Goal: Task Accomplishment & Management: Manage account settings

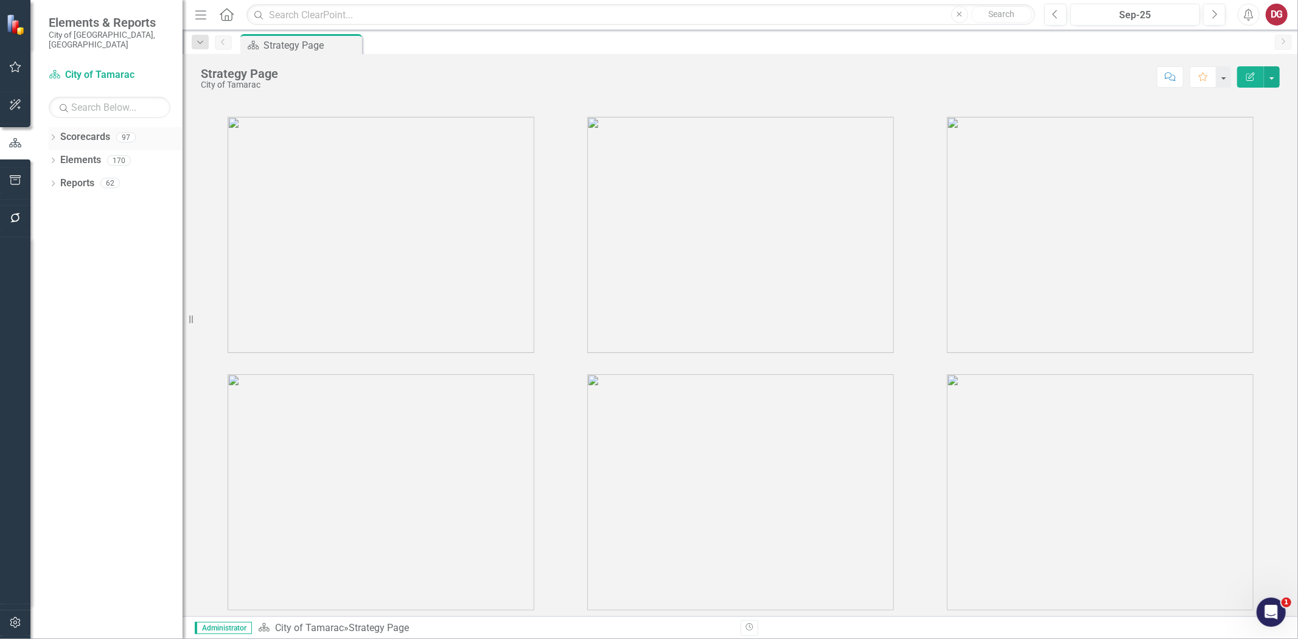
click at [53, 127] on div "Dropdown Scorecards 97" at bounding box center [116, 138] width 134 height 23
click at [54, 135] on icon "Dropdown" at bounding box center [53, 138] width 9 height 7
click at [61, 156] on icon "Dropdown" at bounding box center [59, 159] width 9 height 7
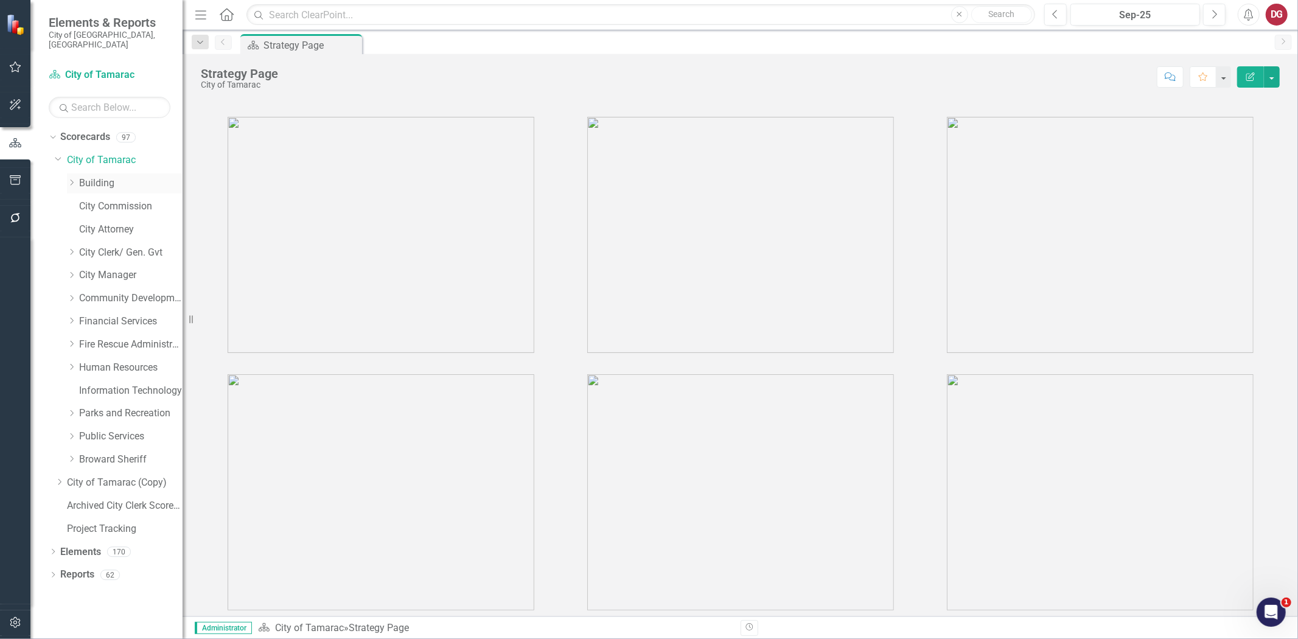
click at [94, 178] on link "Building" at bounding box center [130, 183] width 103 height 14
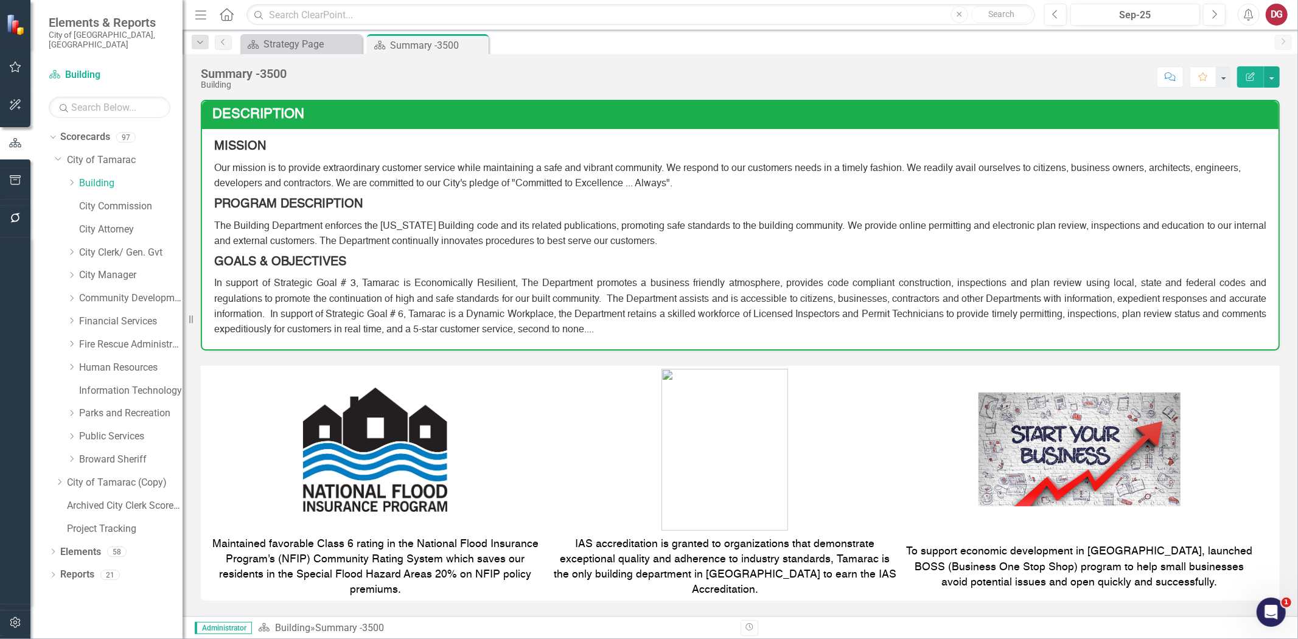
click at [19, 624] on icon "button" at bounding box center [15, 623] width 13 height 10
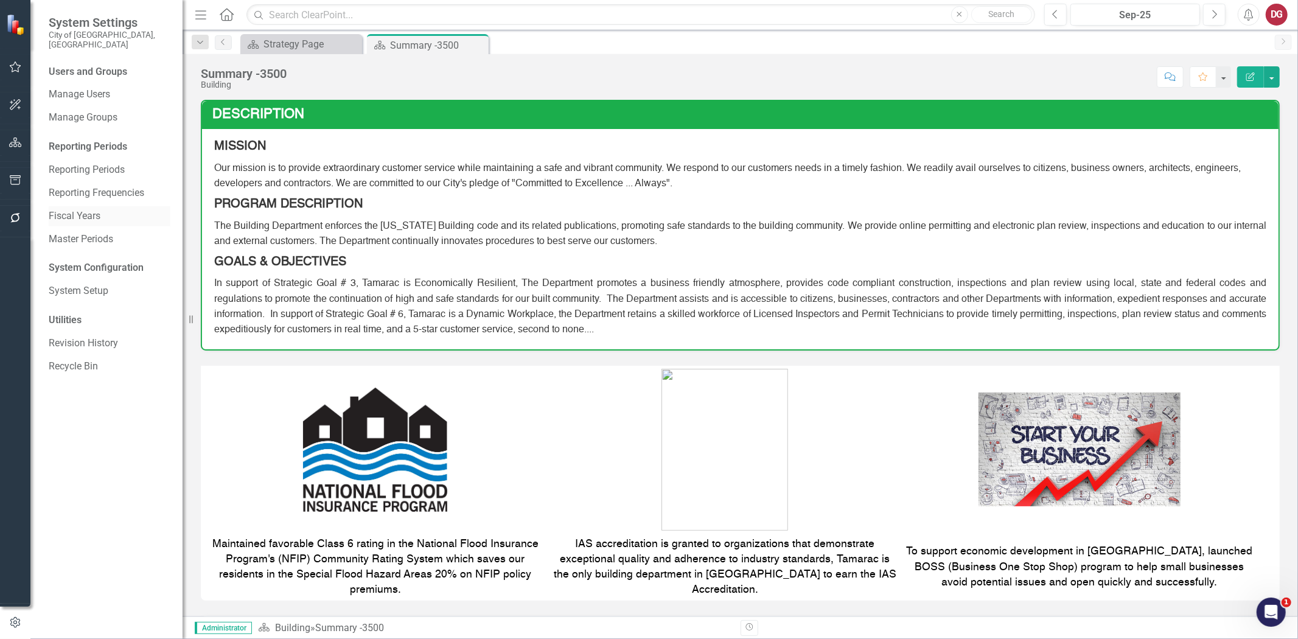
click at [92, 209] on link "Fiscal Years" at bounding box center [110, 216] width 122 height 14
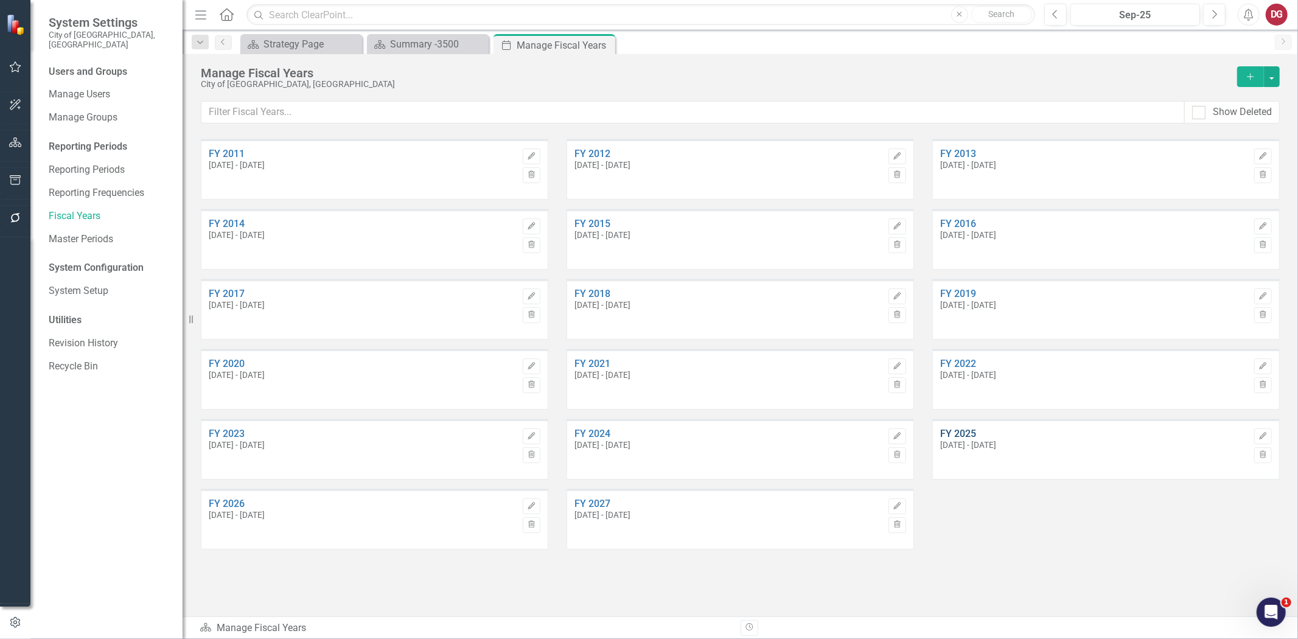
click at [950, 432] on link "FY 2025" at bounding box center [1094, 433] width 308 height 11
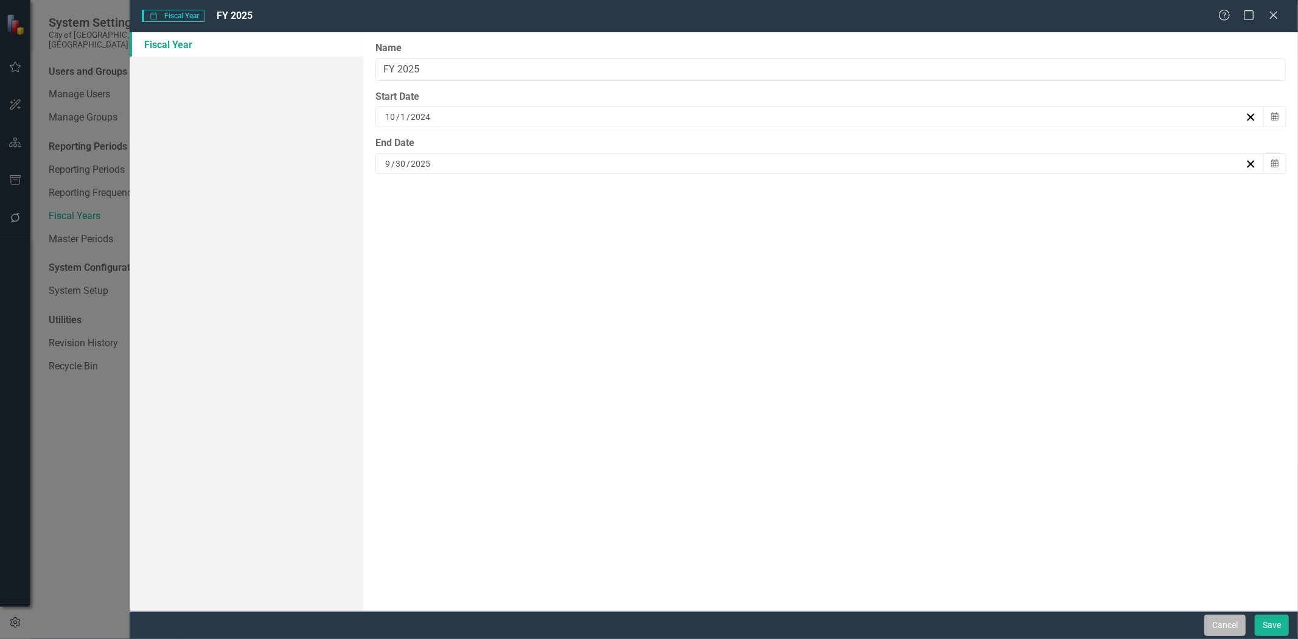
click at [1225, 622] on button "Cancel" at bounding box center [1224, 625] width 41 height 21
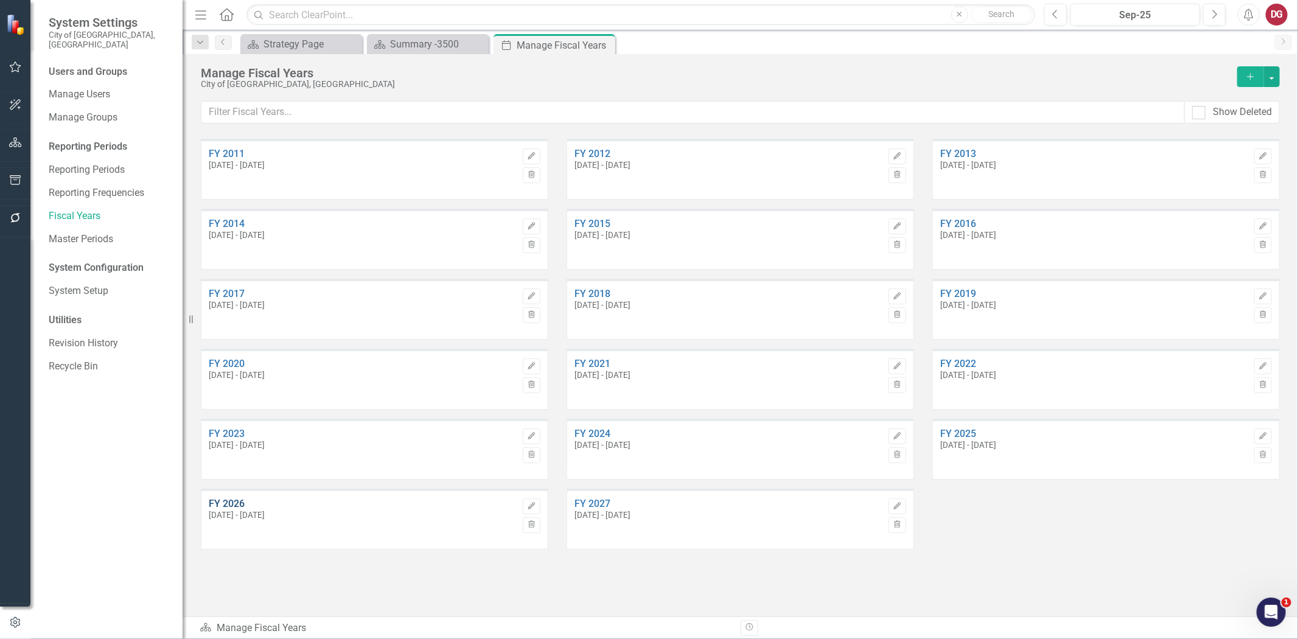
click at [227, 503] on link "FY 2026" at bounding box center [363, 503] width 308 height 11
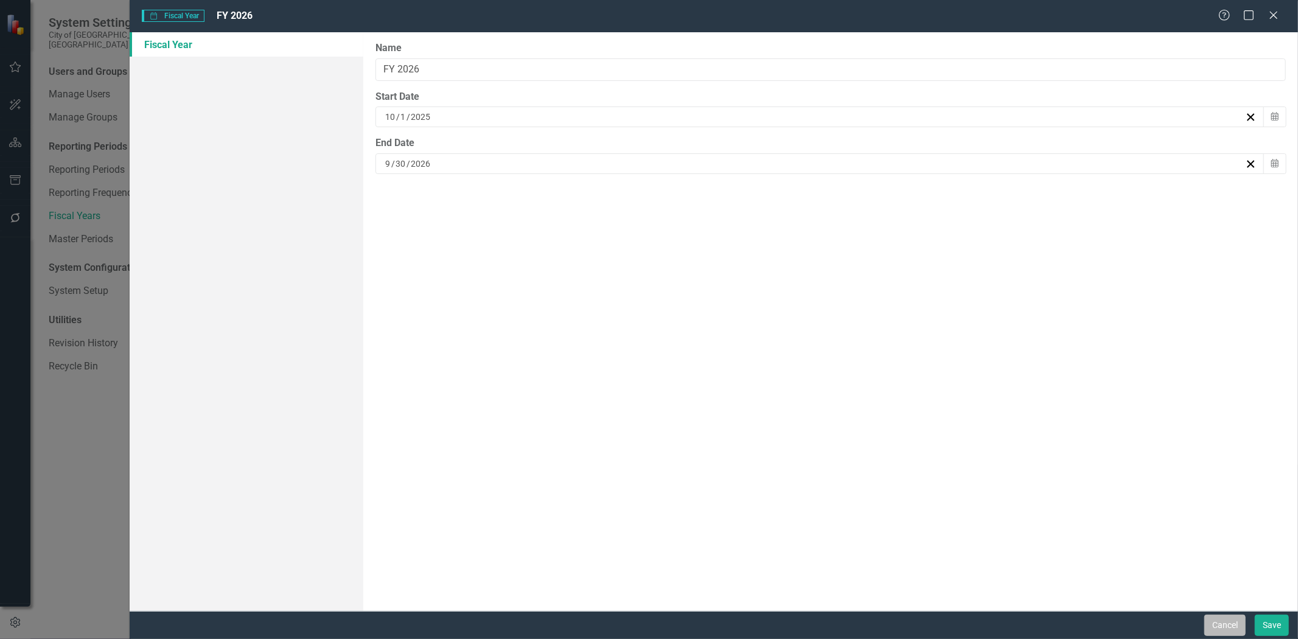
click at [1226, 616] on button "Cancel" at bounding box center [1224, 625] width 41 height 21
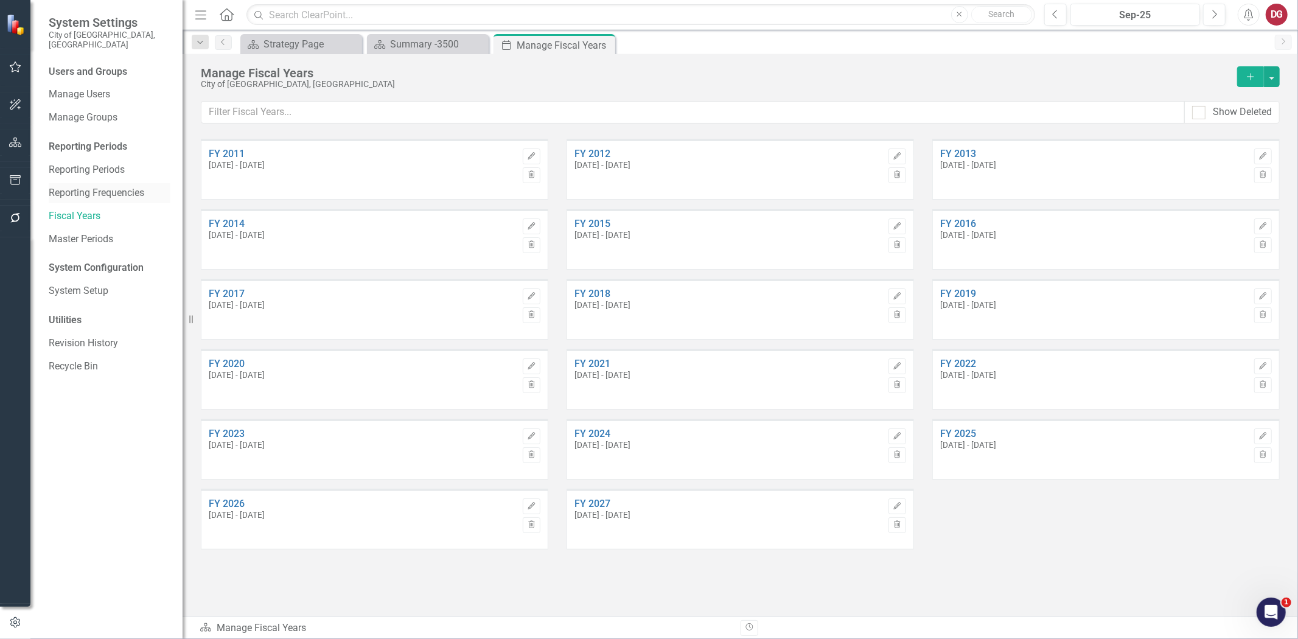
click at [100, 186] on link "Reporting Frequencies" at bounding box center [110, 193] width 122 height 14
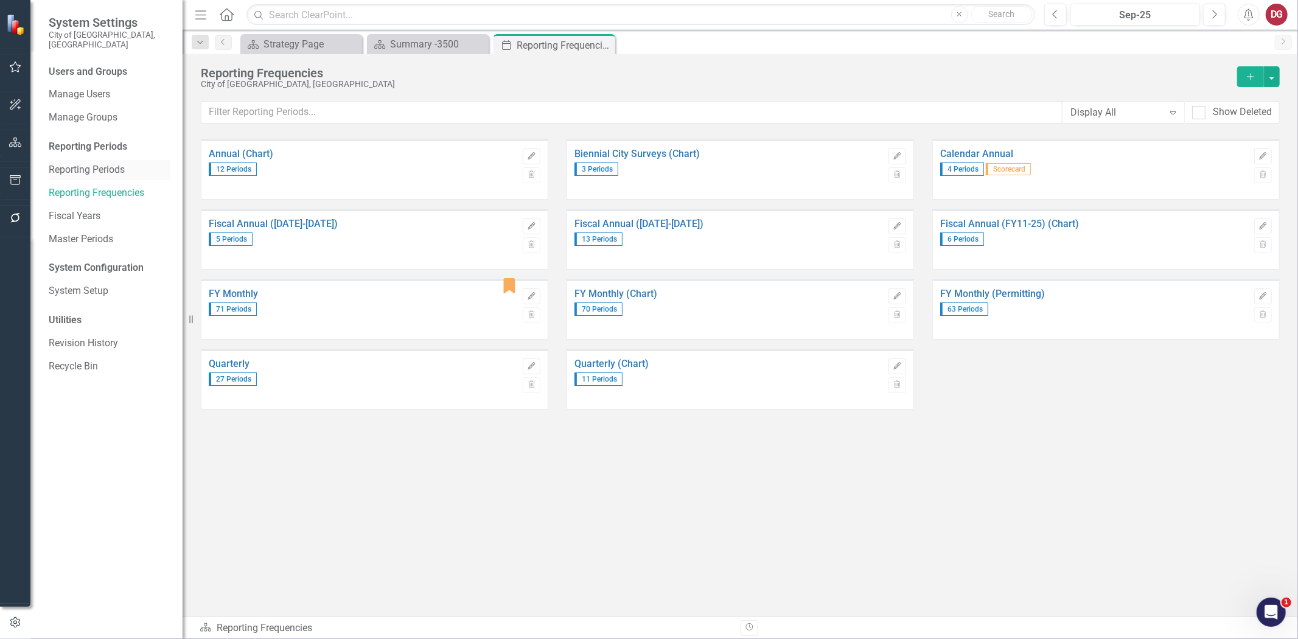
click at [107, 163] on link "Reporting Periods" at bounding box center [110, 170] width 122 height 14
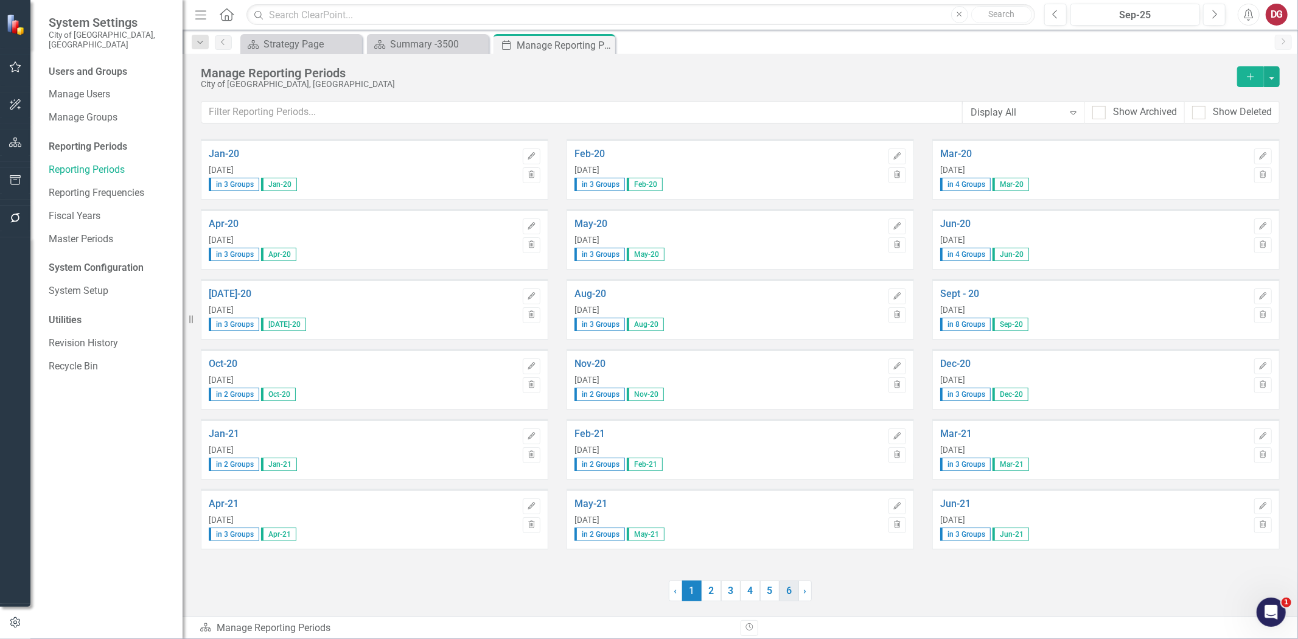
click at [789, 591] on link "6" at bounding box center [788, 590] width 19 height 21
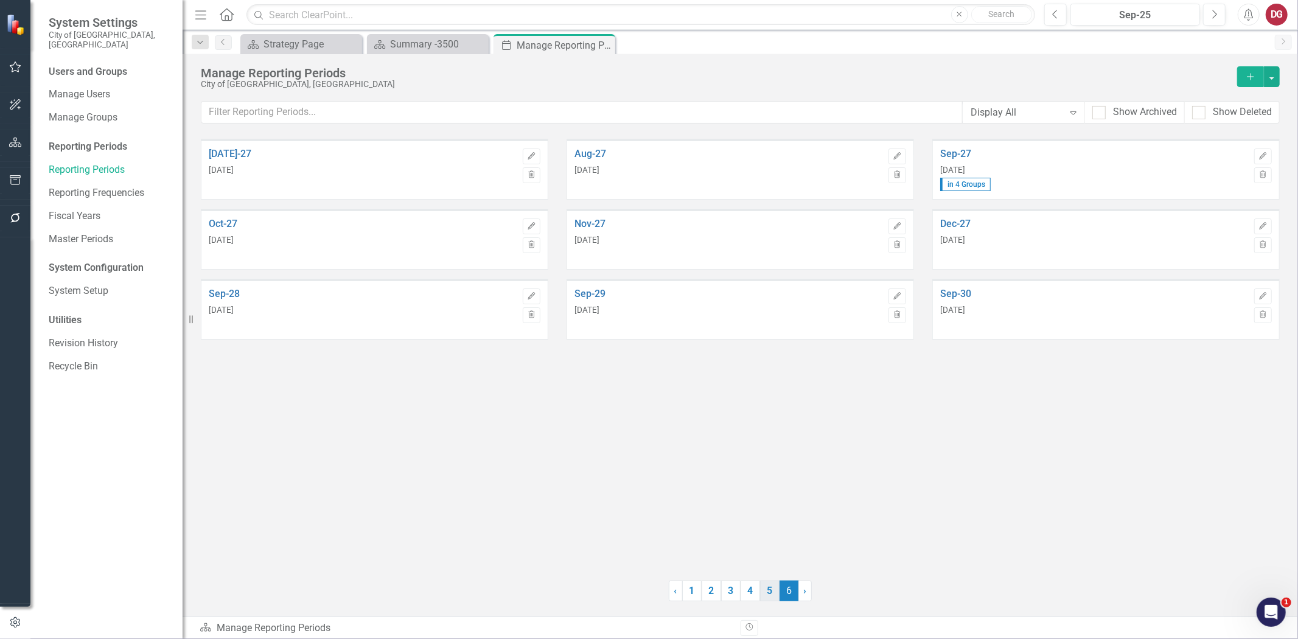
click at [764, 590] on link "5" at bounding box center [769, 590] width 19 height 21
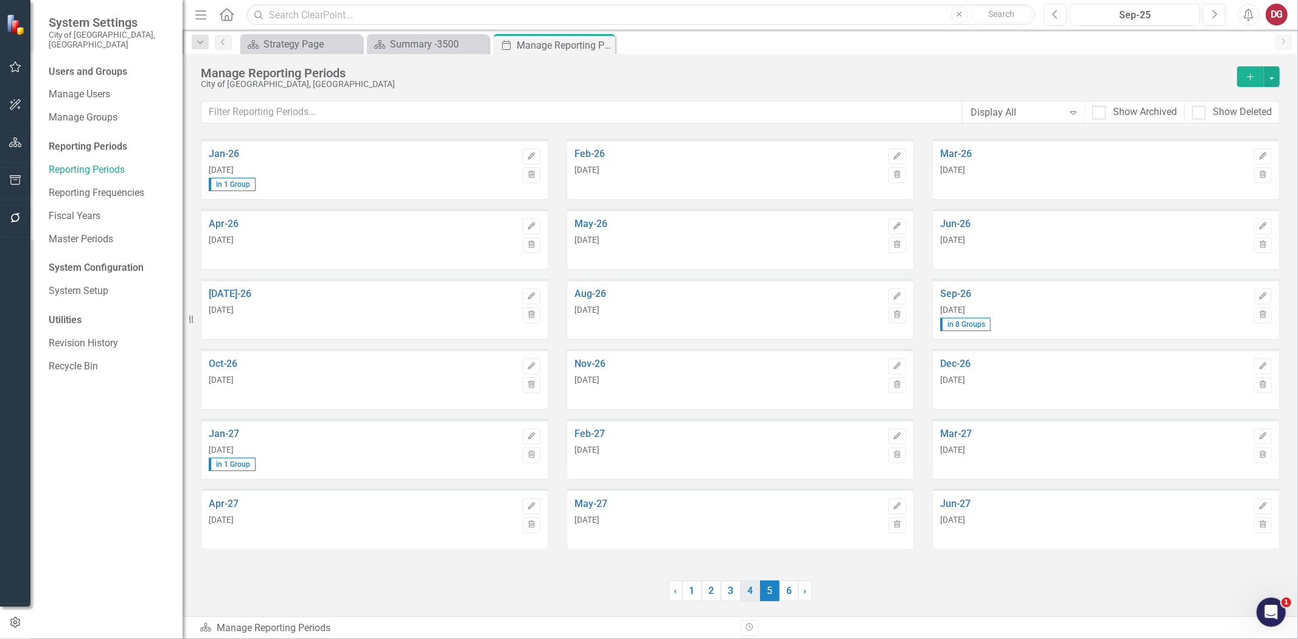
click at [745, 590] on link "4" at bounding box center [750, 590] width 19 height 21
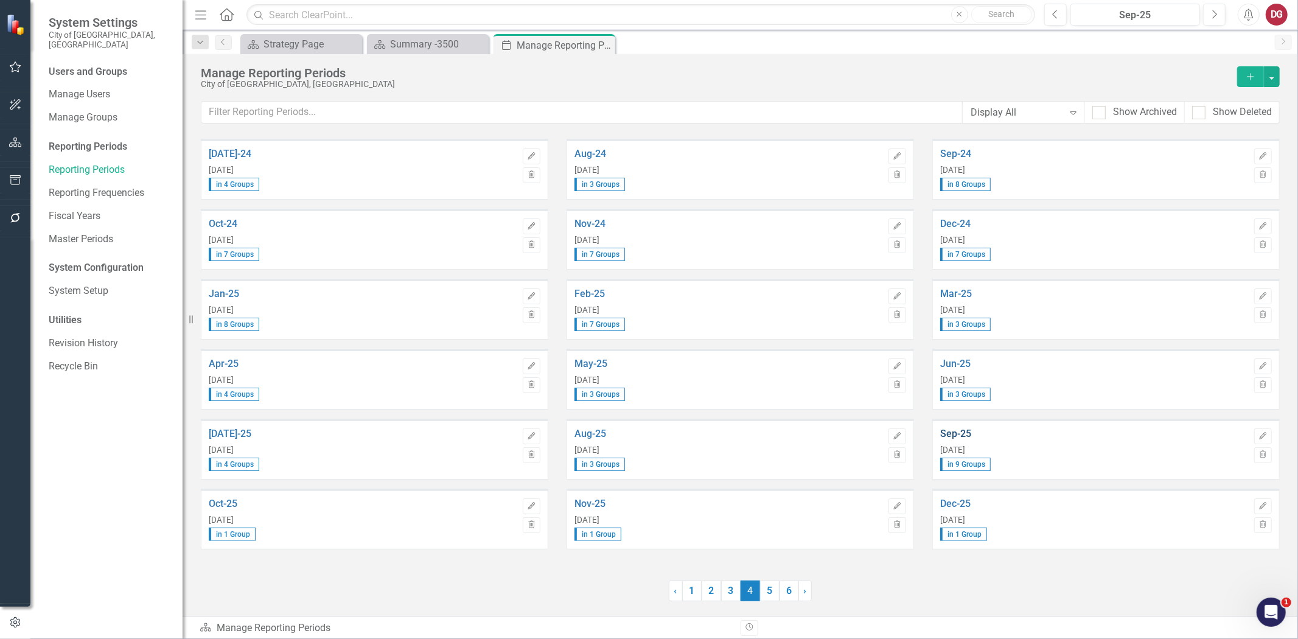
click at [963, 432] on link "Sep-25" at bounding box center [1094, 433] width 308 height 11
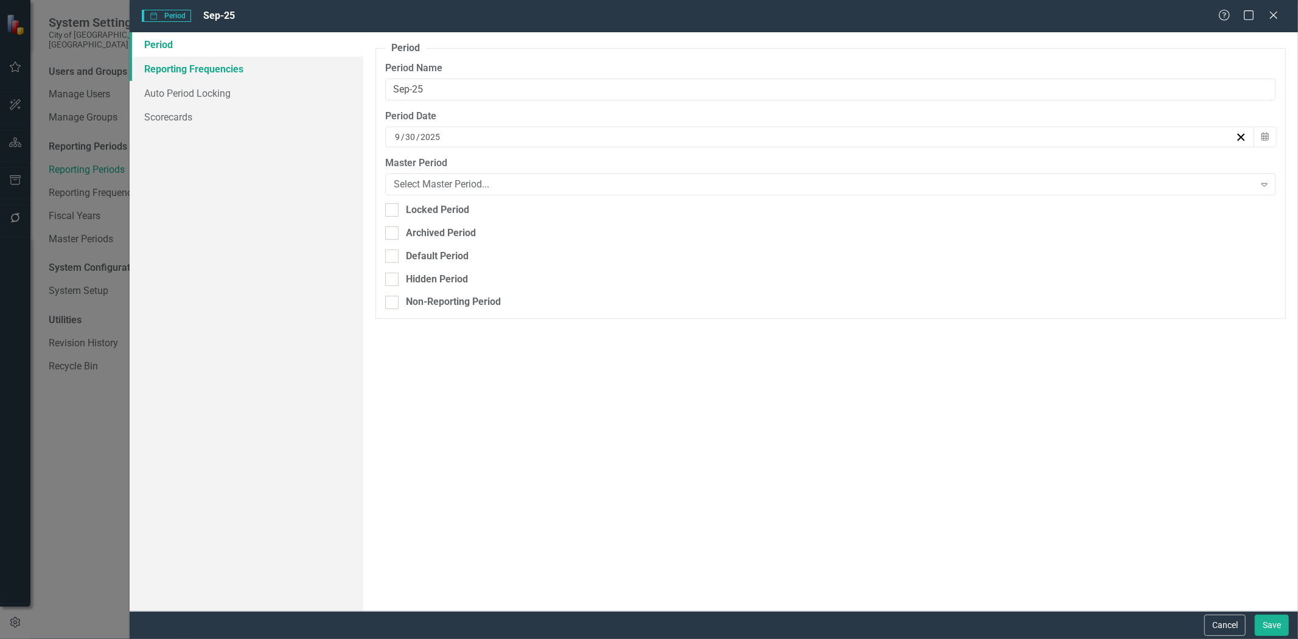
click at [193, 70] on link "Reporting Frequencies" at bounding box center [247, 69] width 234 height 24
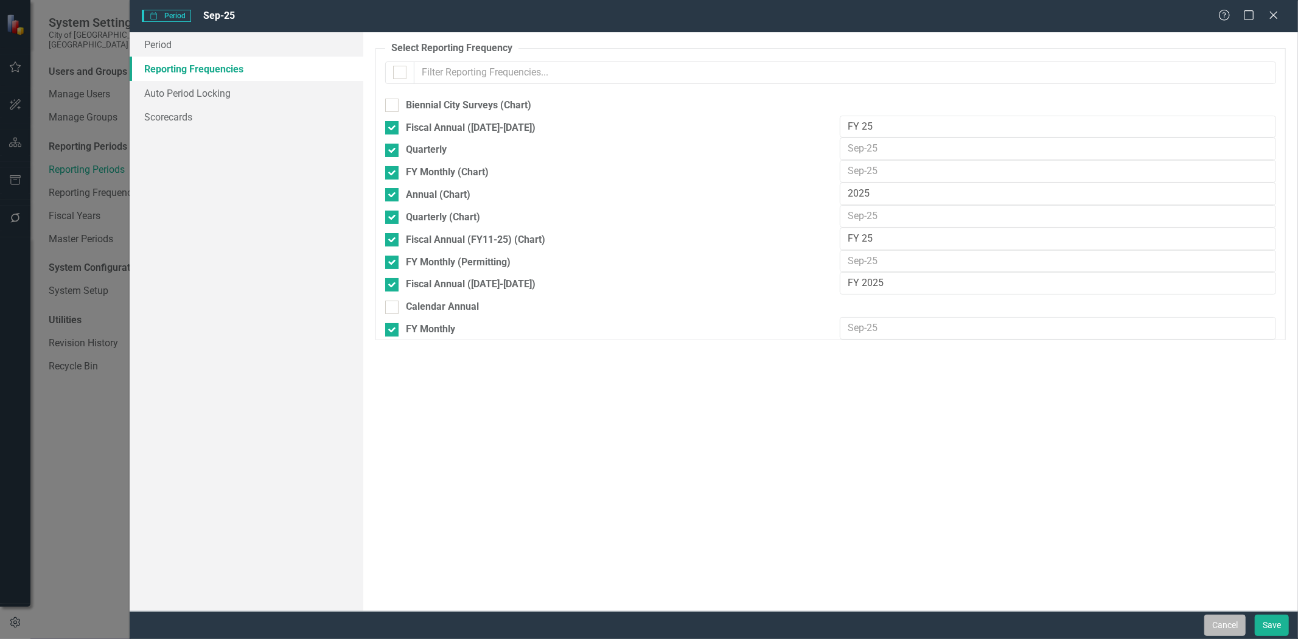
click at [1208, 621] on button "Cancel" at bounding box center [1224, 625] width 41 height 21
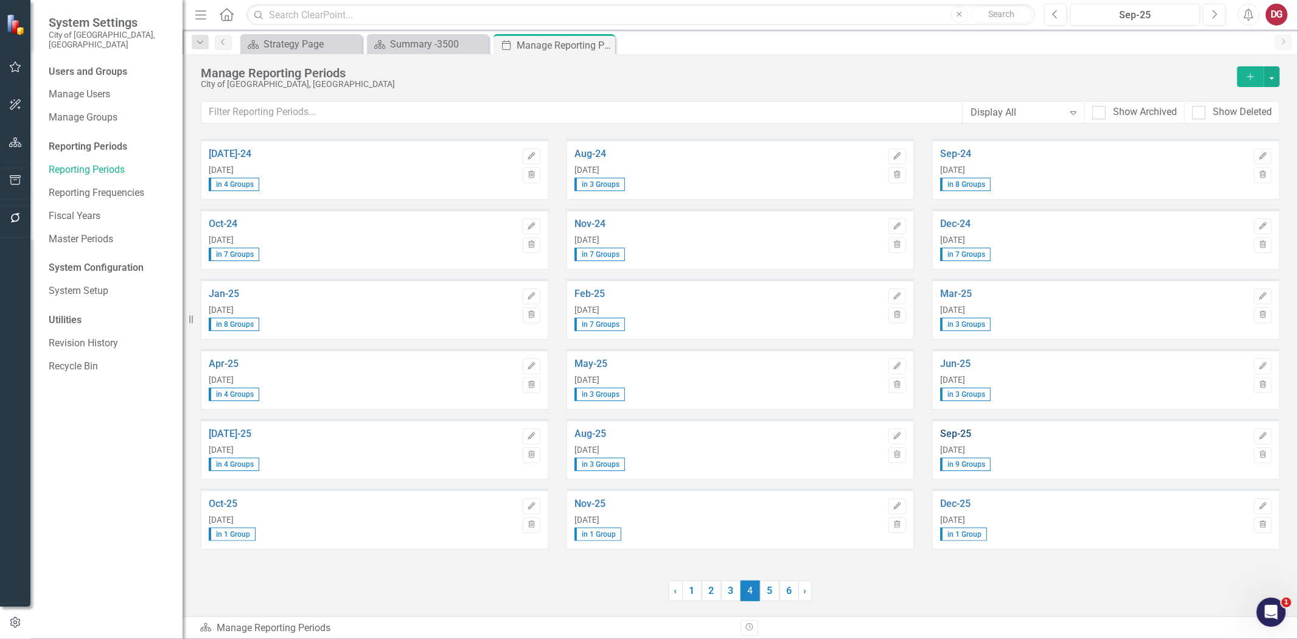
click at [954, 429] on link "Sep-25" at bounding box center [1094, 433] width 308 height 11
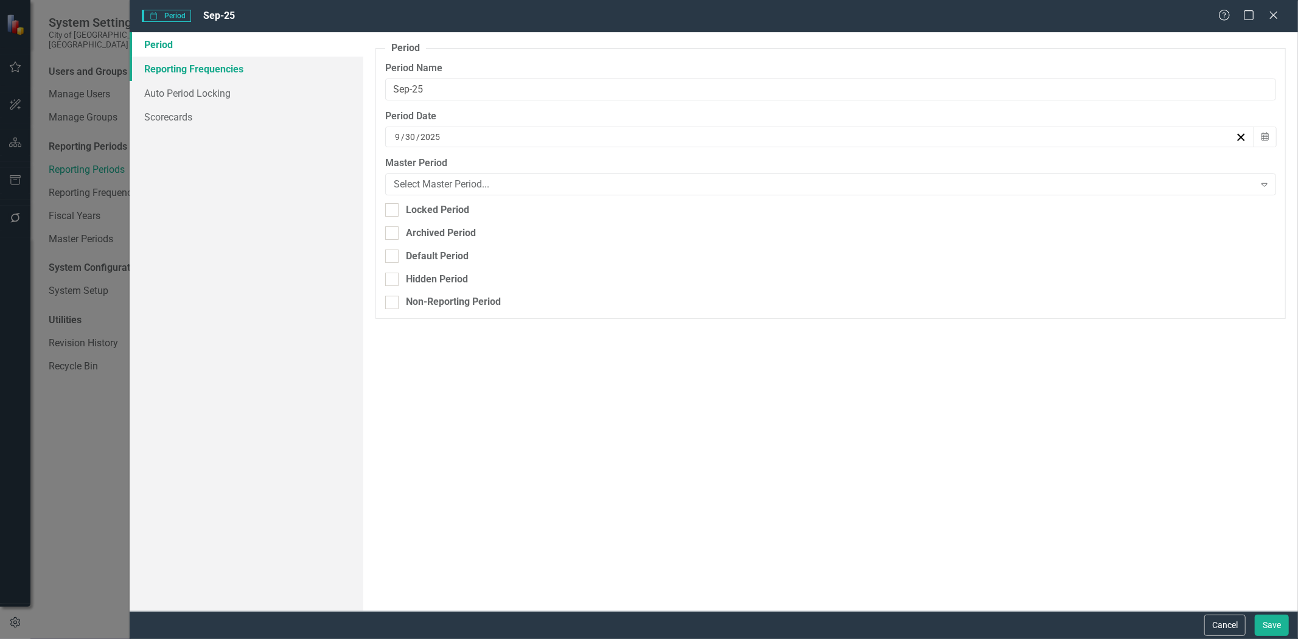
click at [206, 71] on link "Reporting Frequencies" at bounding box center [247, 69] width 234 height 24
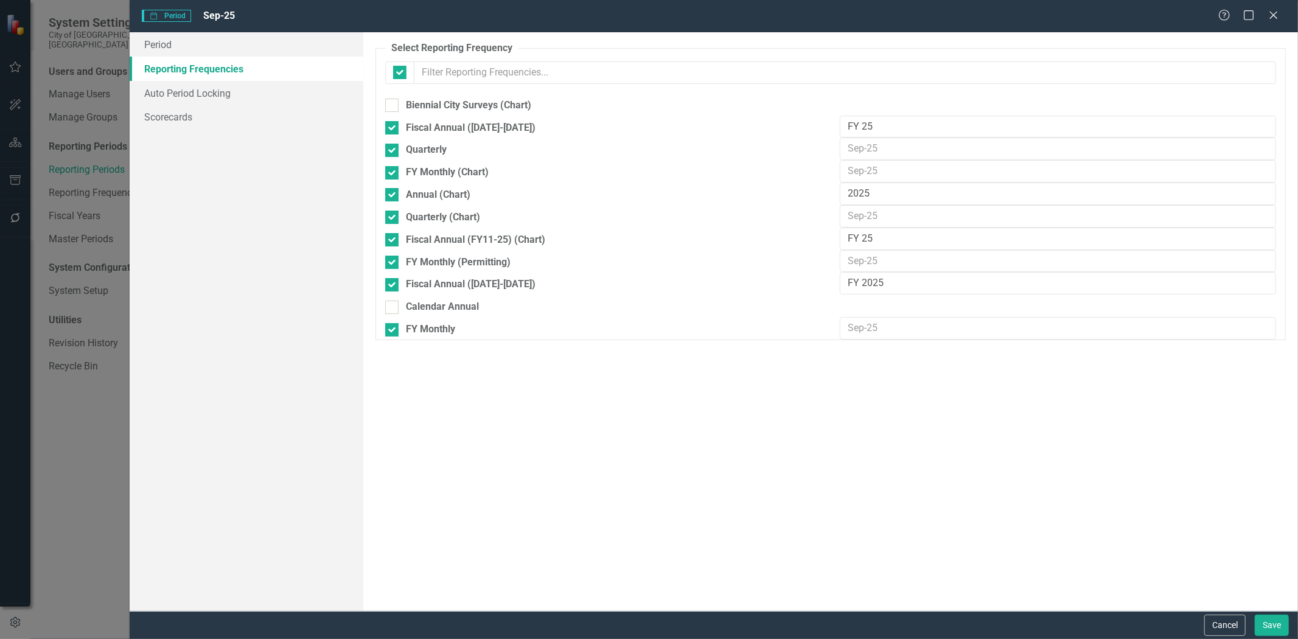
checkbox input "false"
click at [179, 91] on link "Auto Period Locking" at bounding box center [247, 93] width 234 height 24
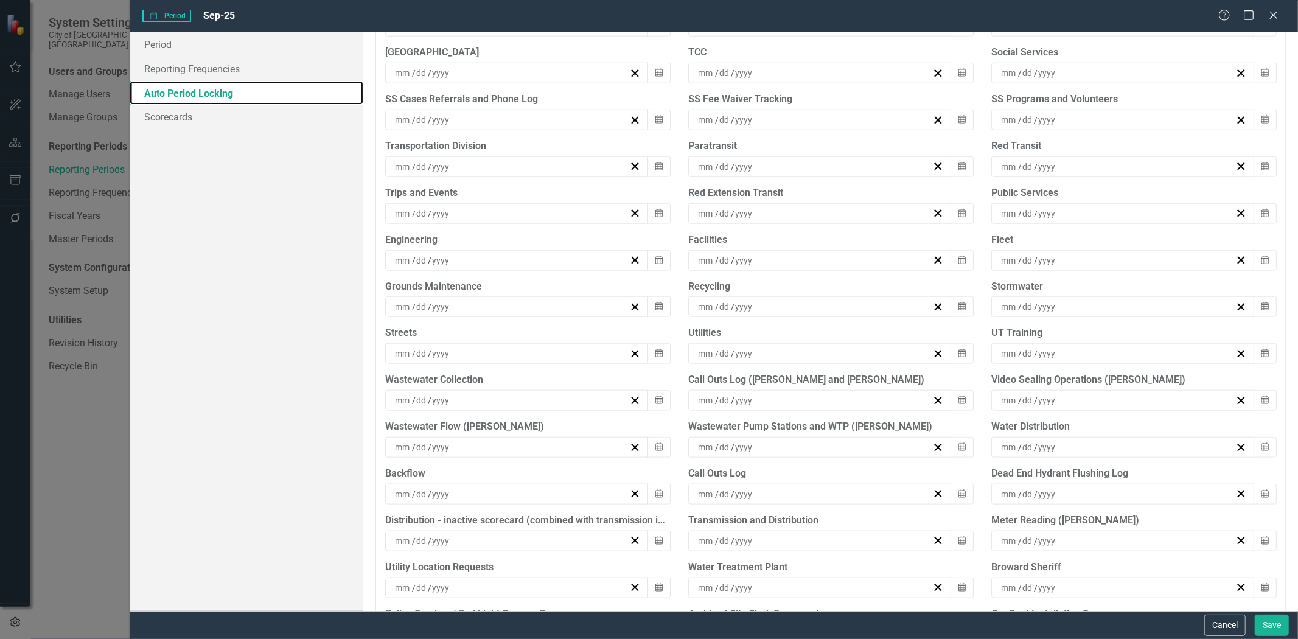
scroll to position [1089, 0]
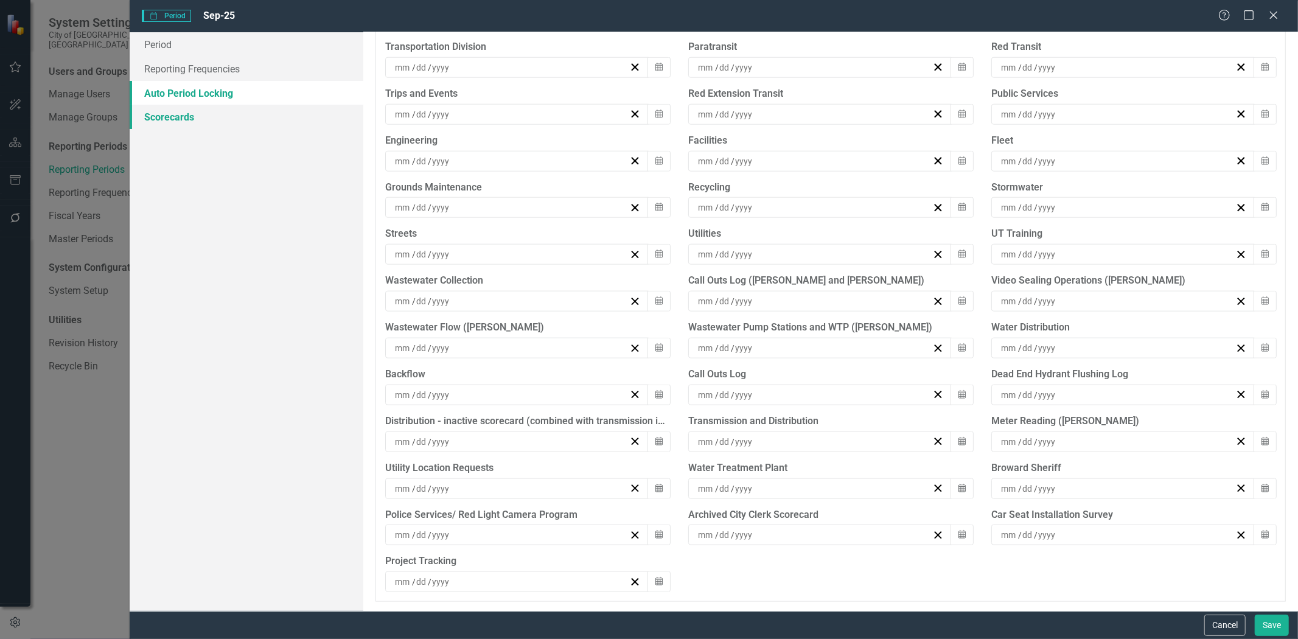
click at [199, 119] on link "Scorecards" at bounding box center [247, 117] width 234 height 24
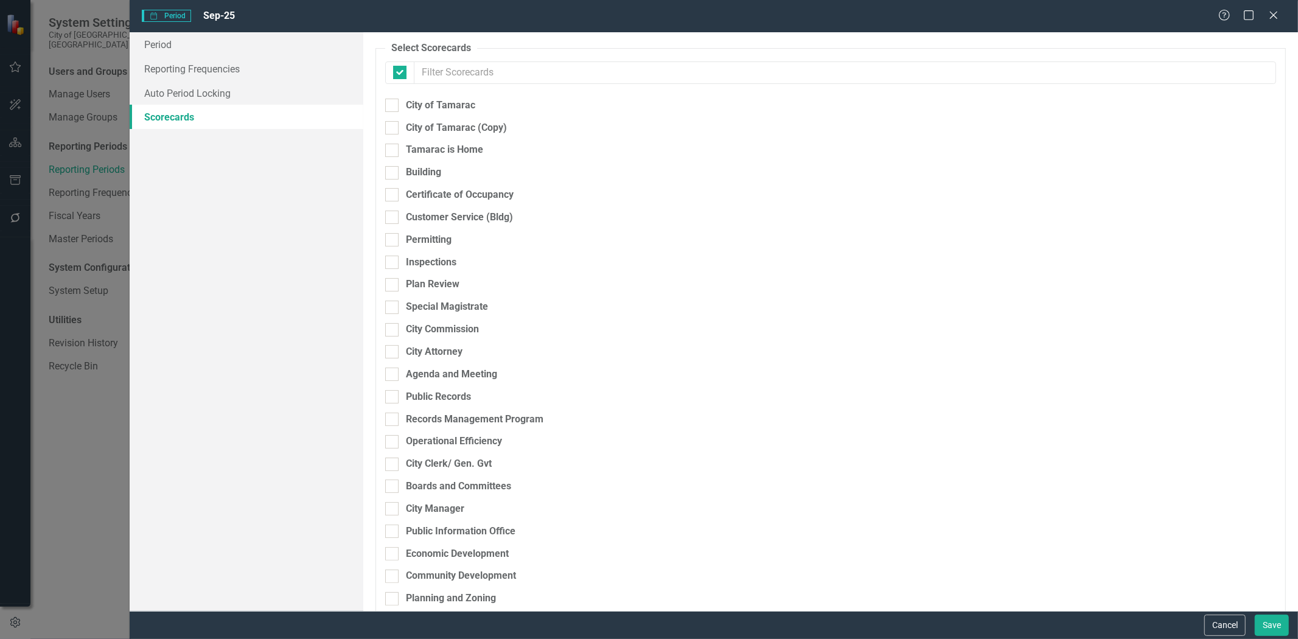
checkbox input "false"
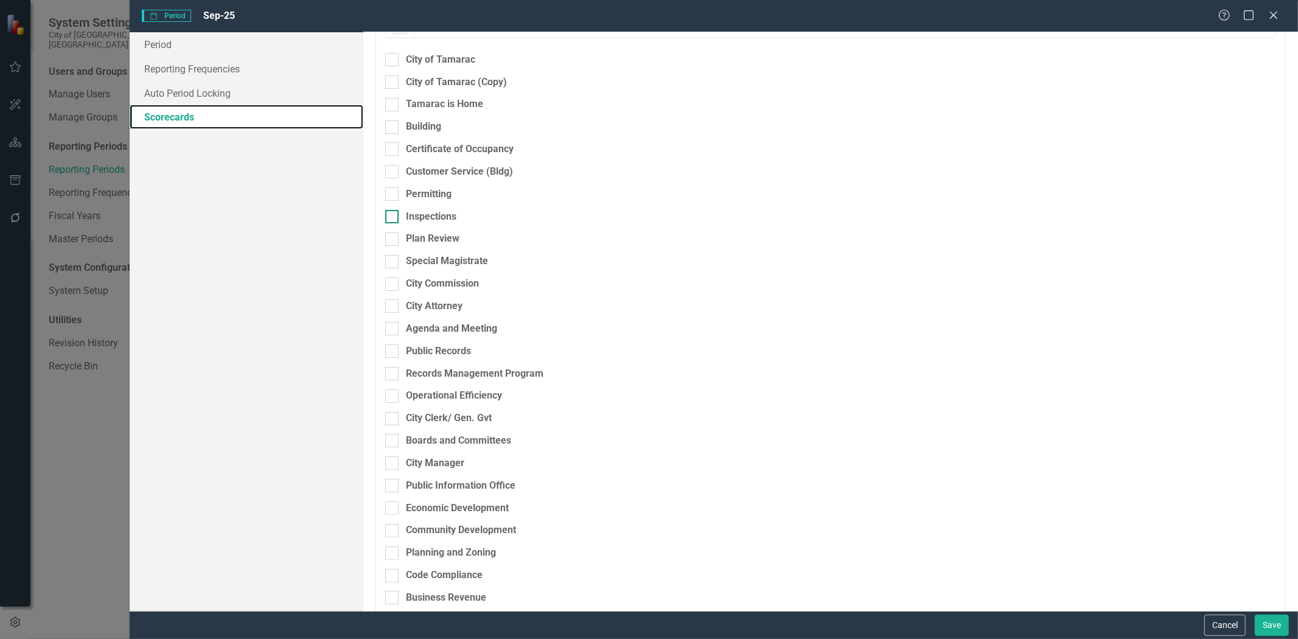
scroll to position [0, 0]
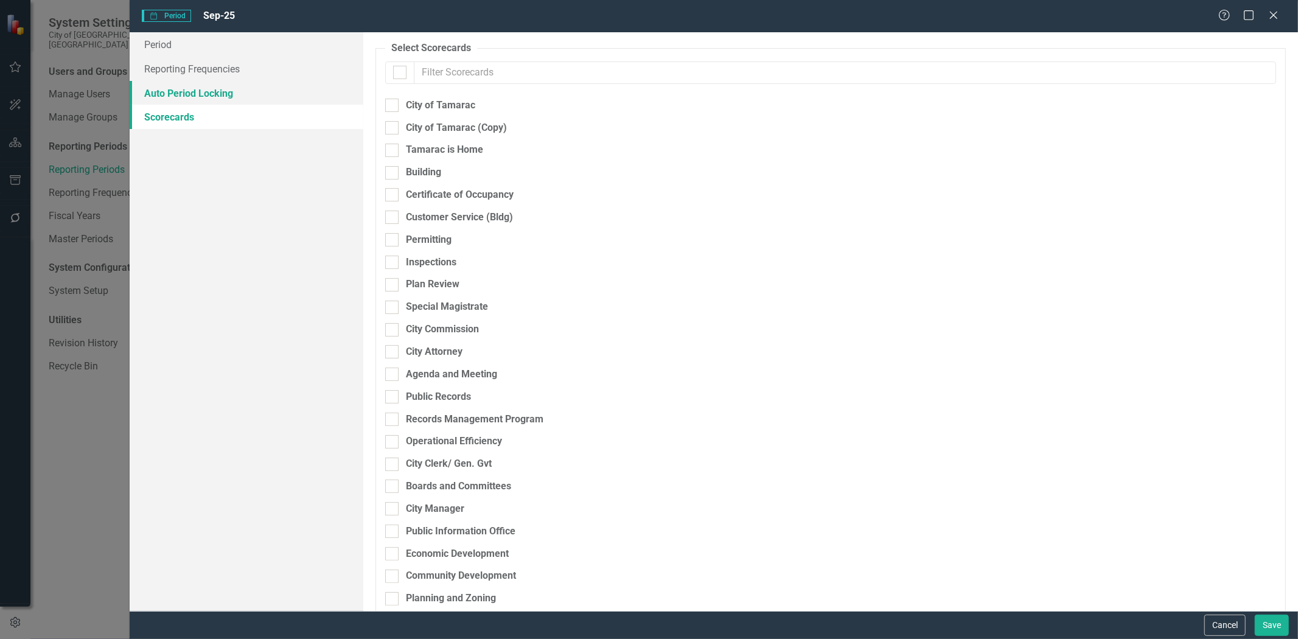
click at [223, 96] on link "Auto Period Locking" at bounding box center [247, 93] width 234 height 24
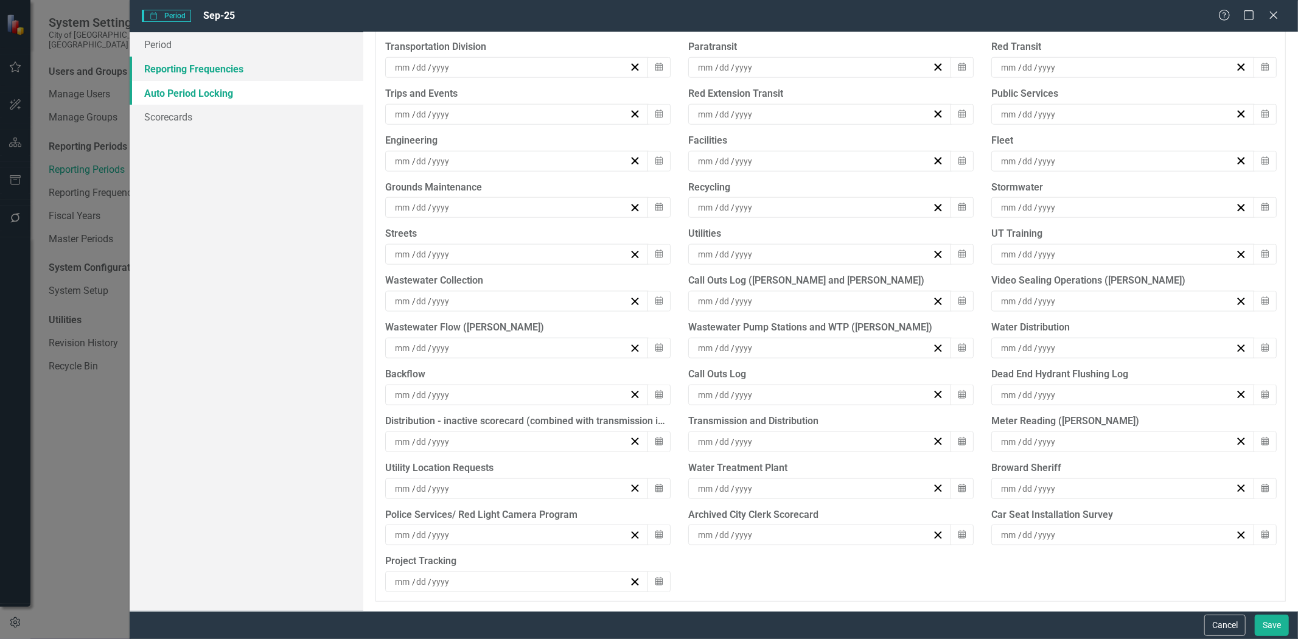
click at [204, 69] on link "Reporting Frequencies" at bounding box center [247, 69] width 234 height 24
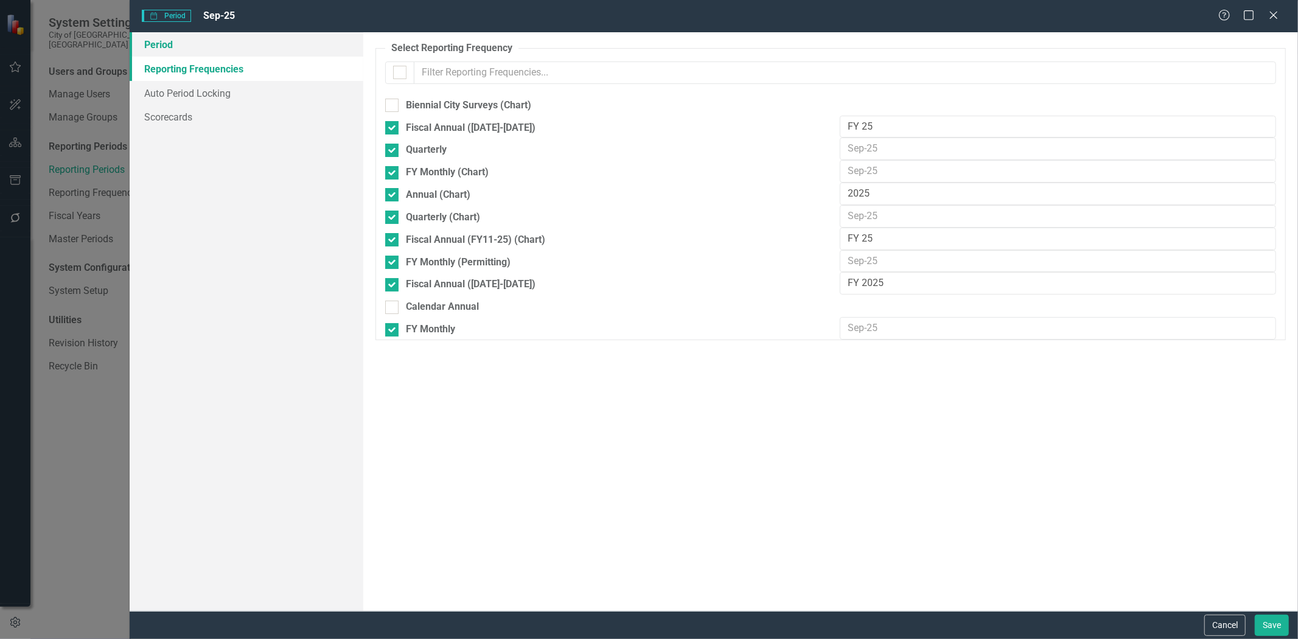
click at [159, 49] on link "Period" at bounding box center [247, 44] width 234 height 24
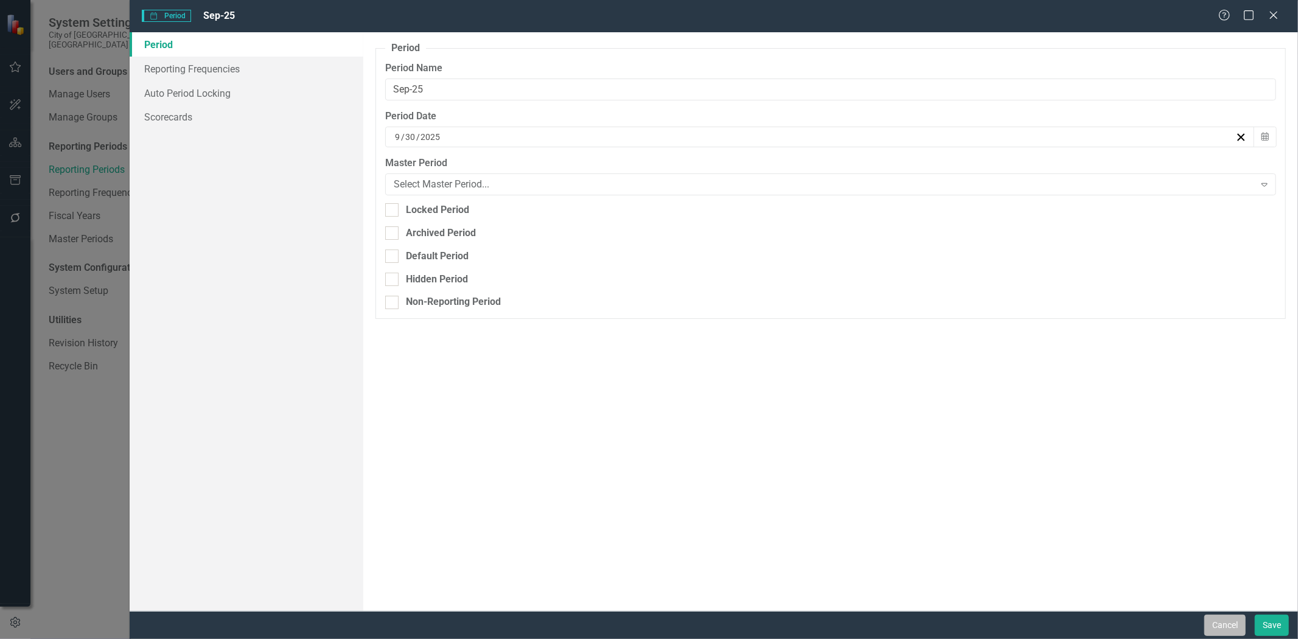
click at [1227, 622] on button "Cancel" at bounding box center [1224, 625] width 41 height 21
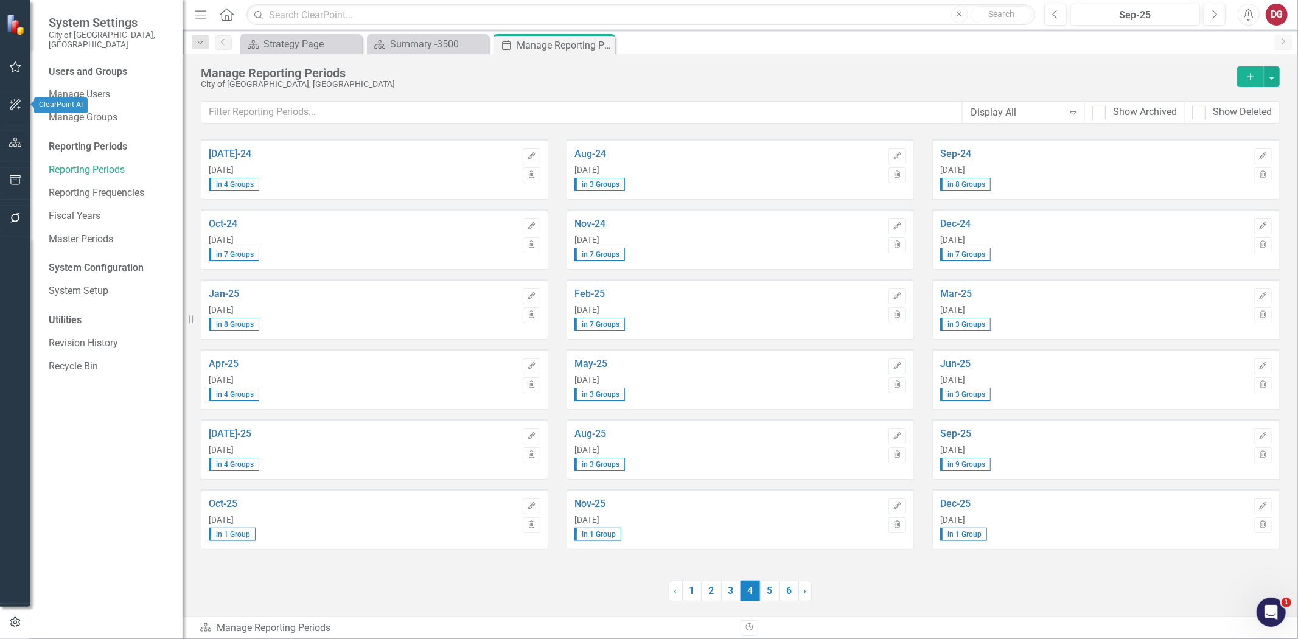
click at [13, 129] on div at bounding box center [15, 127] width 30 height 6
click at [13, 136] on button "button" at bounding box center [15, 143] width 27 height 26
